Goal: Register for event/course

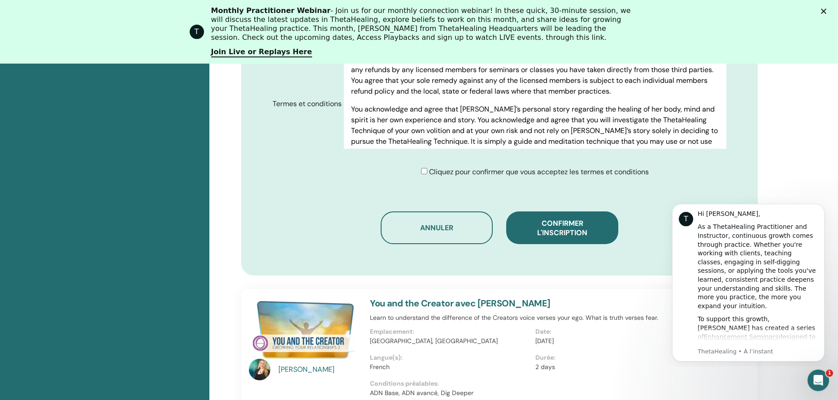
scroll to position [512, 0]
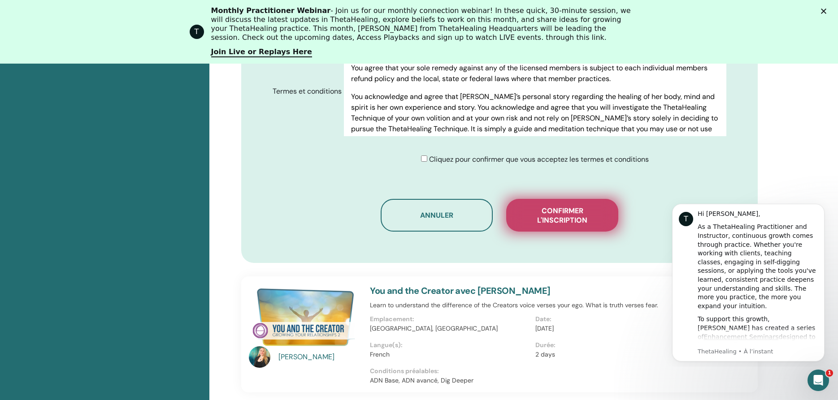
click at [578, 205] on button "Confirmer l'inscription" at bounding box center [562, 215] width 112 height 33
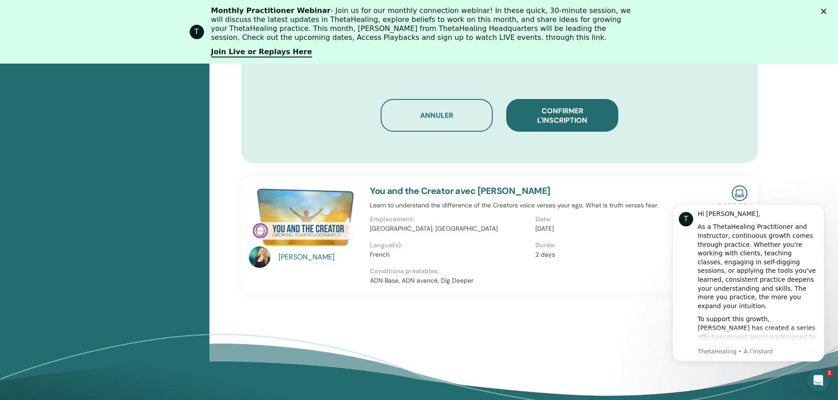
scroll to position [649, 0]
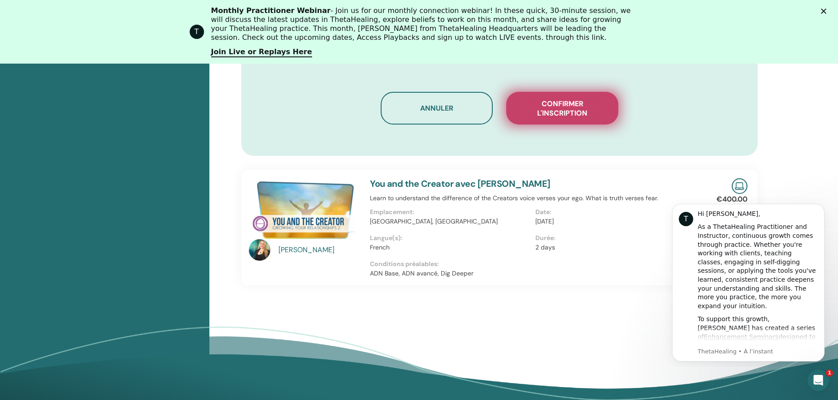
click at [569, 108] on span "Confirmer l'inscription" at bounding box center [562, 108] width 90 height 19
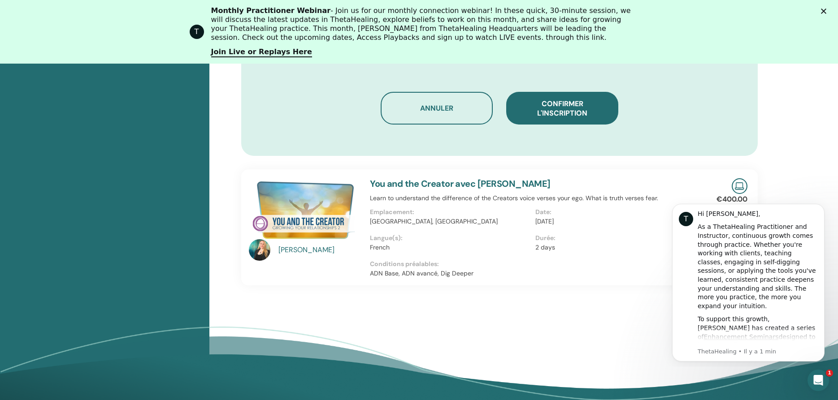
click at [825, 12] on polygon "Fermer" at bounding box center [823, 11] width 5 height 5
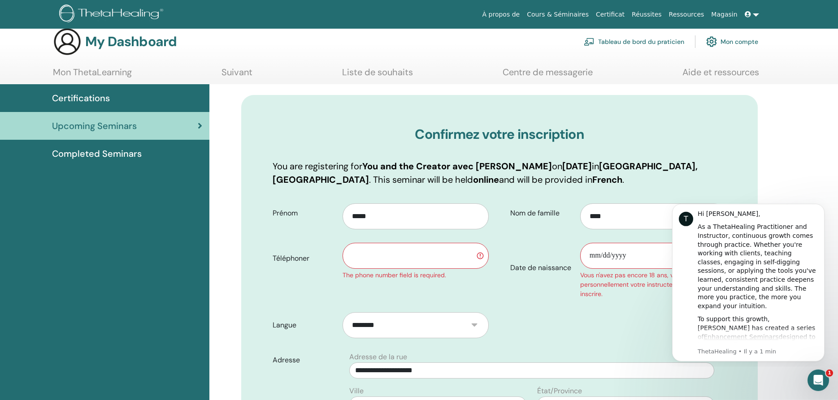
scroll to position [0, 0]
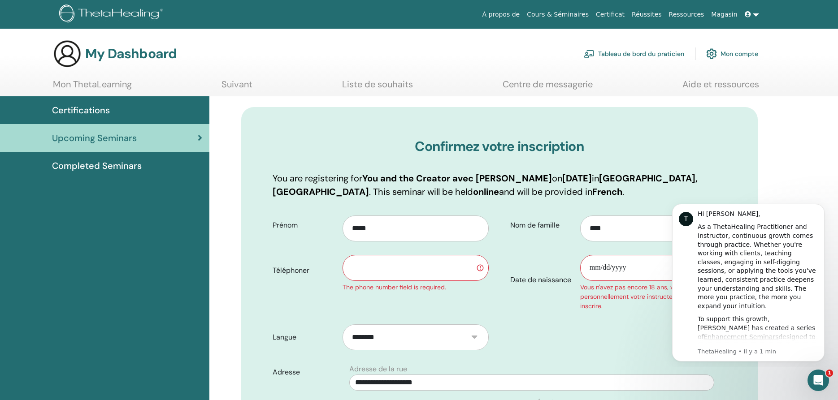
click at [602, 266] on input "Date de naissance" at bounding box center [653, 268] width 146 height 26
click at [391, 269] on input "text" at bounding box center [416, 268] width 146 height 26
type input "**********"
click at [591, 269] on input "Date de naissance" at bounding box center [653, 268] width 146 height 26
type input "**********"
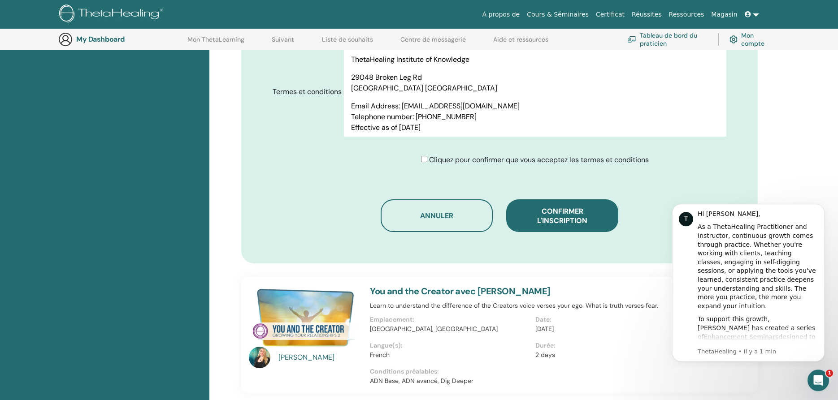
scroll to position [524, 0]
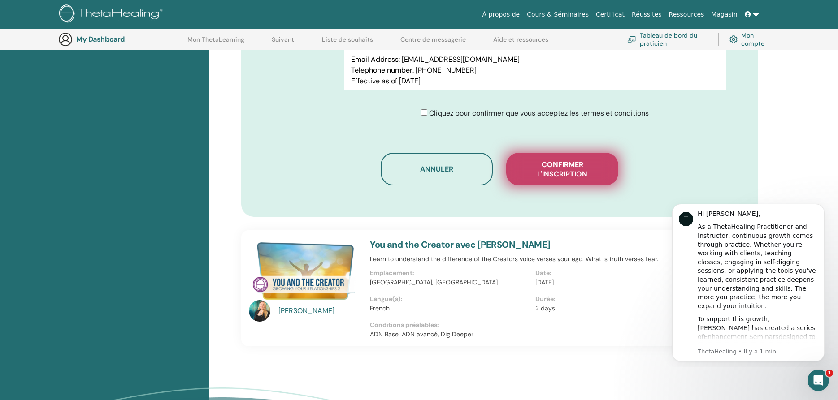
click at [545, 165] on span "Confirmer l'inscription" at bounding box center [562, 169] width 90 height 19
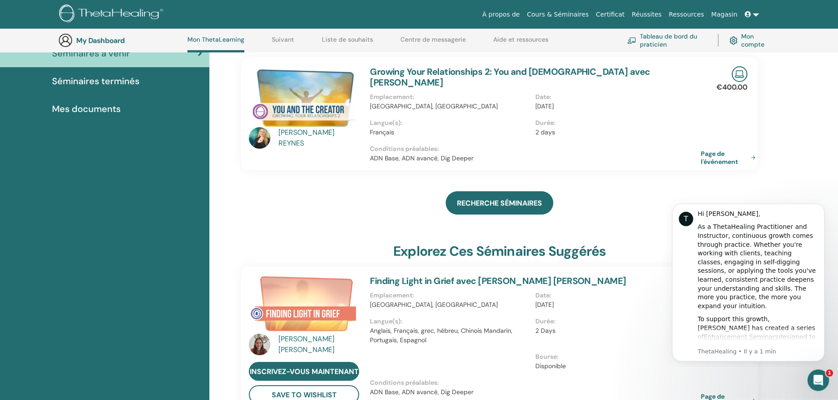
scroll to position [115, 0]
